Goal: Find specific page/section: Find specific page/section

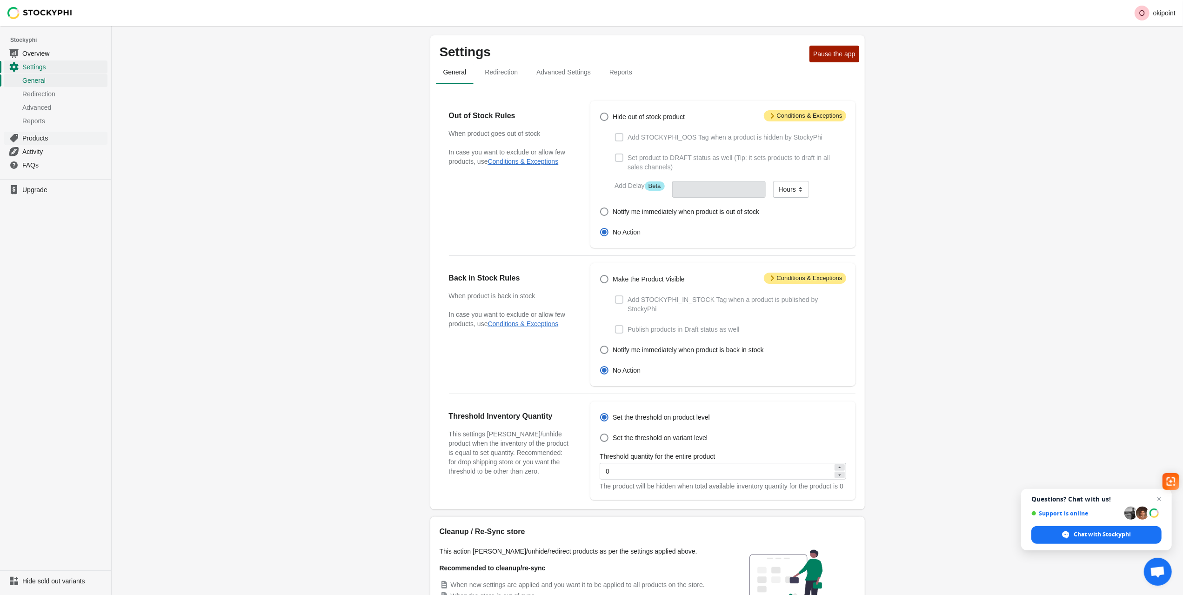
click at [68, 140] on span "Products" at bounding box center [63, 137] width 83 height 9
